Goal: Entertainment & Leisure: Consume media (video, audio)

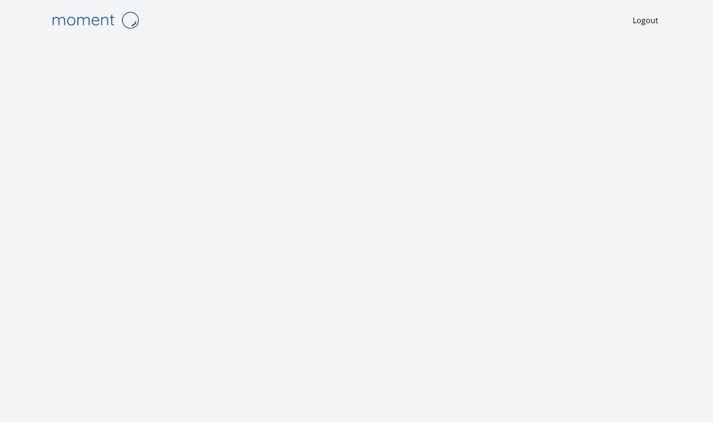
click at [51, 147] on iframe at bounding box center [339, 246] width 576 height 380
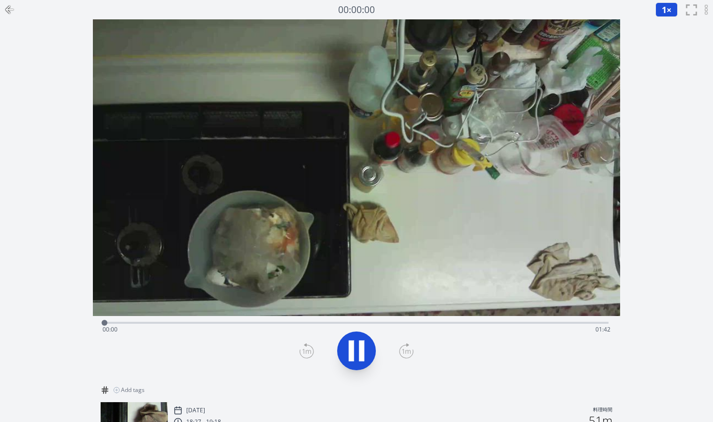
click at [456, 323] on div "Time elapsed: 00:00 Time remaining: 01:42" at bounding box center [357, 329] width 508 height 15
click at [292, 324] on div "Time elapsed: 01:14 Time remaining: 00:28" at bounding box center [357, 329] width 508 height 15
click at [357, 346] on icon at bounding box center [356, 350] width 27 height 27
